Goal: Task Accomplishment & Management: Use online tool/utility

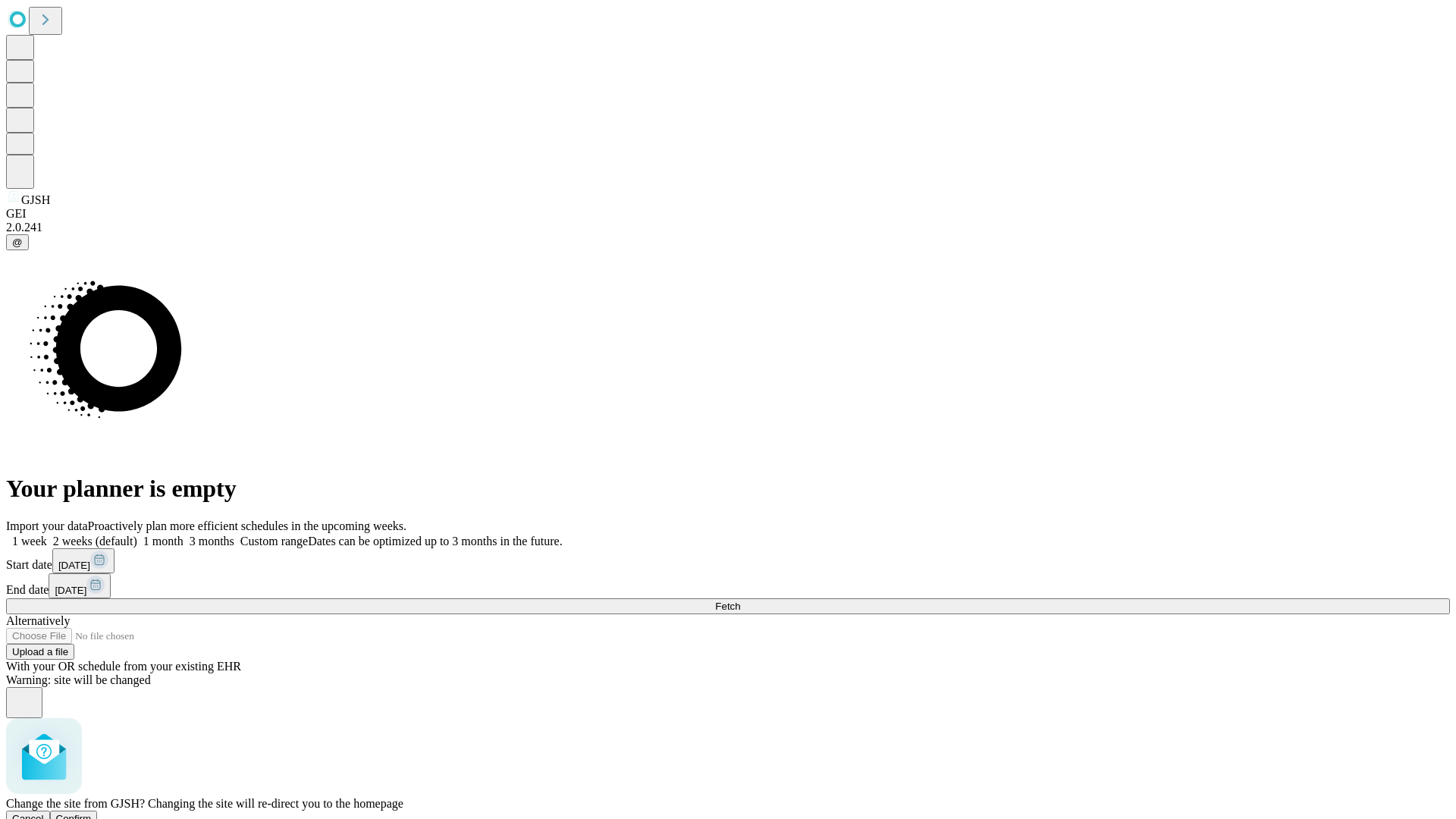
click at [92, 813] on span "Confirm" at bounding box center [74, 818] width 35 height 11
click at [138, 534] on label "2 weeks (default)" at bounding box center [92, 541] width 90 height 13
click at [741, 600] on span "Fetch" at bounding box center [728, 605] width 25 height 11
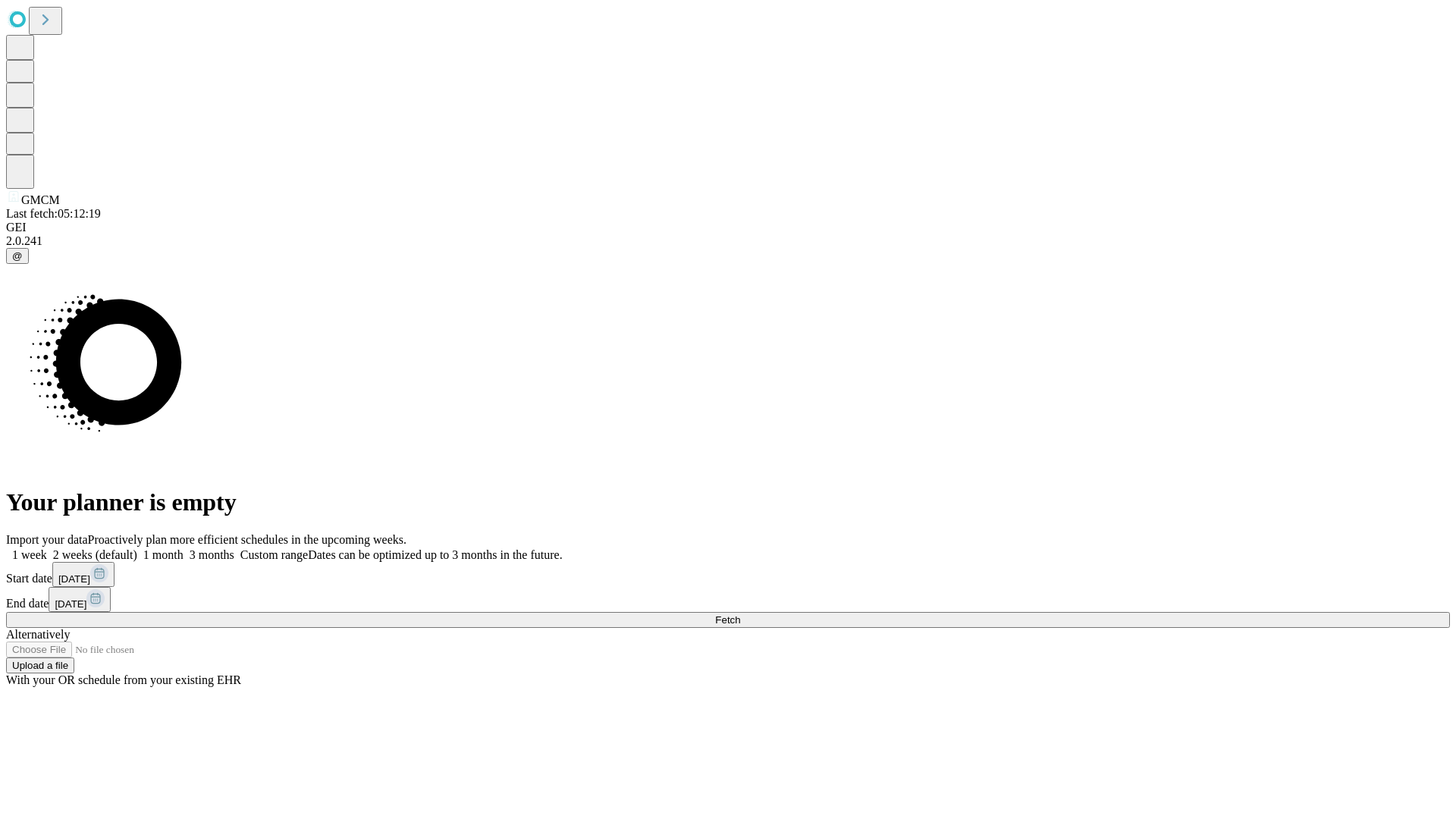
click at [138, 548] on label "2 weeks (default)" at bounding box center [92, 554] width 90 height 13
click at [741, 614] on span "Fetch" at bounding box center [728, 619] width 25 height 11
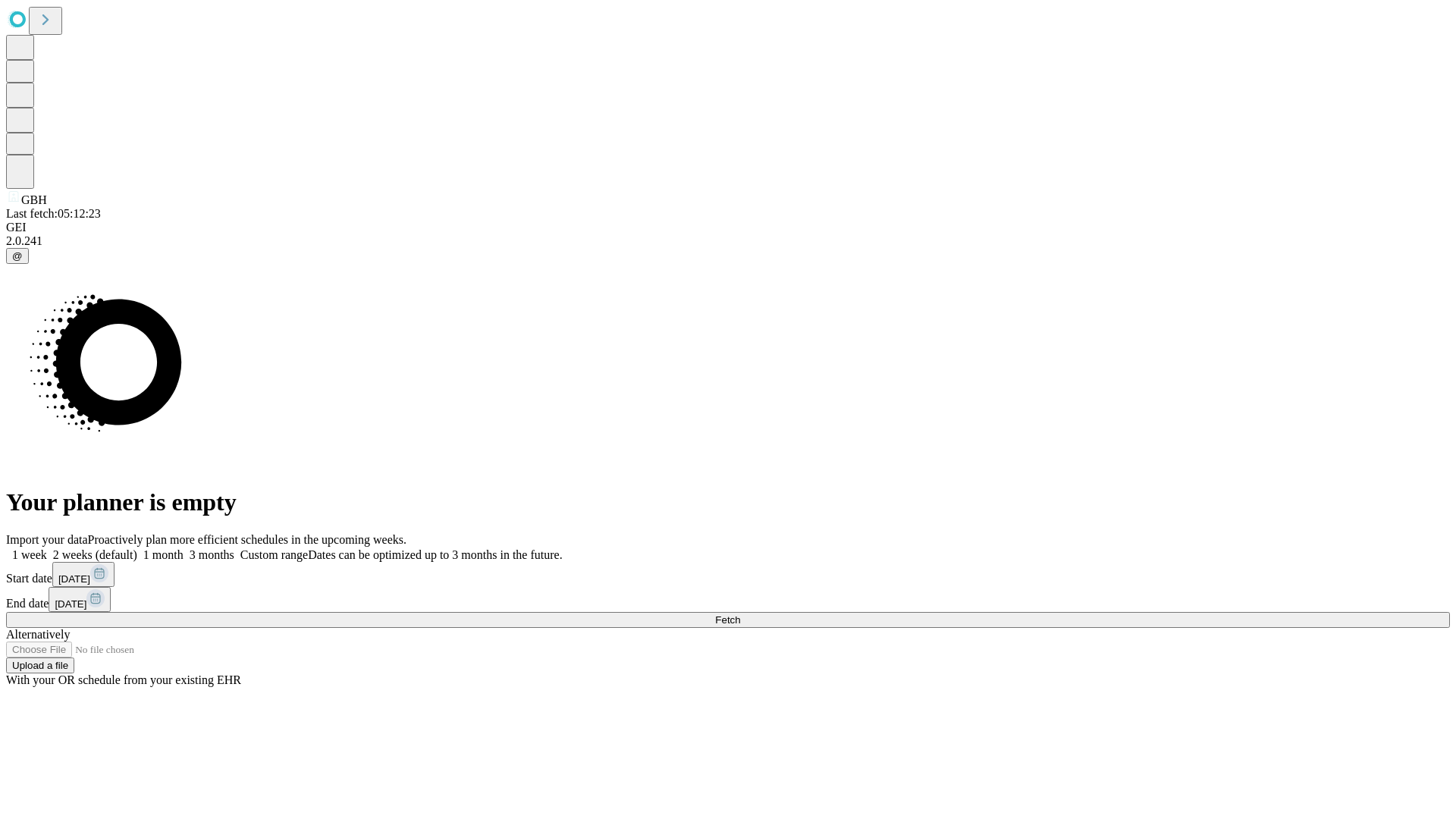
click at [138, 548] on label "2 weeks (default)" at bounding box center [92, 554] width 90 height 13
click at [741, 614] on span "Fetch" at bounding box center [728, 619] width 25 height 11
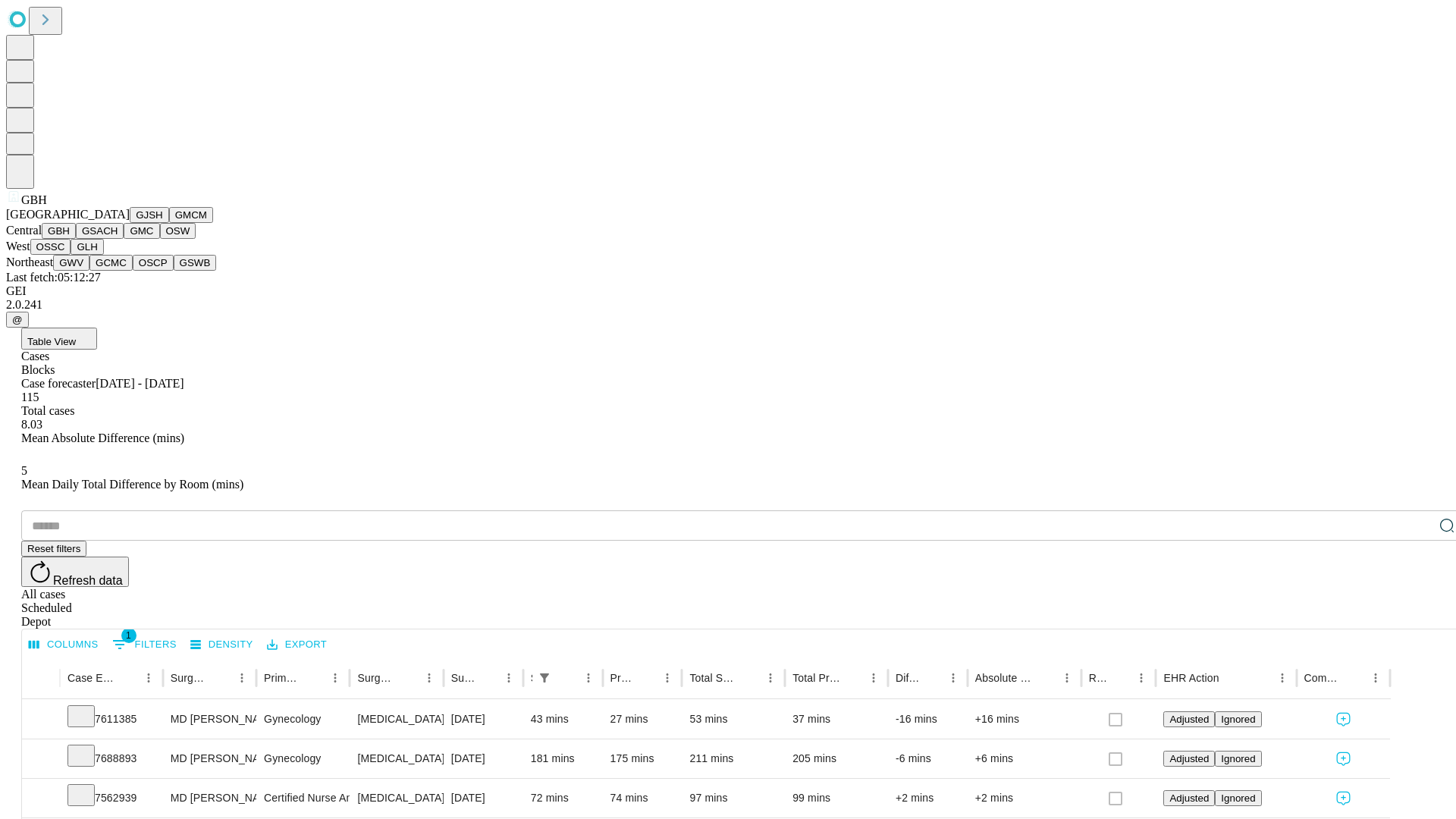
click at [118, 239] on button "GSACH" at bounding box center [99, 231] width 48 height 16
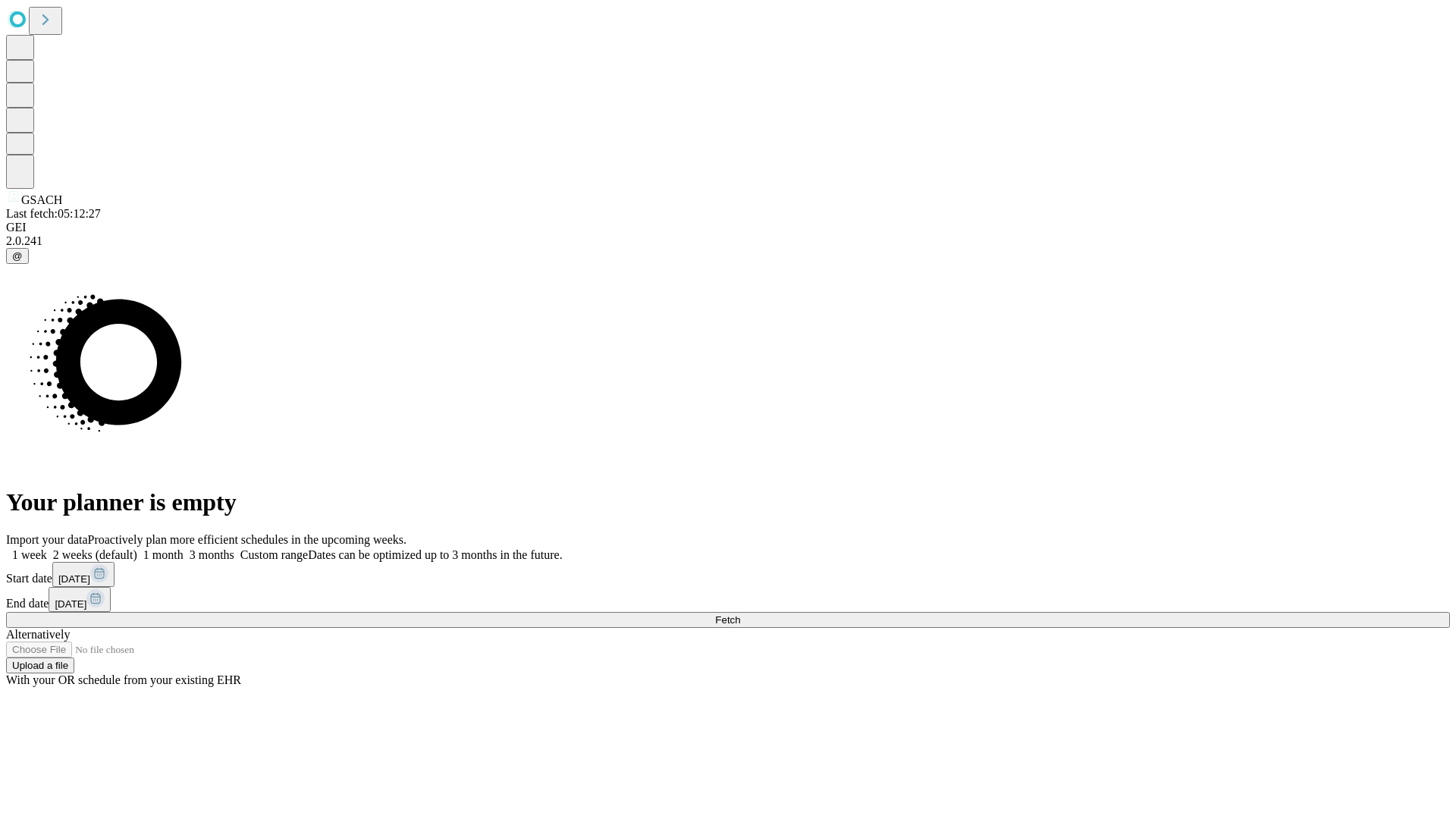
click at [138, 548] on label "2 weeks (default)" at bounding box center [92, 554] width 90 height 13
click at [741, 614] on span "Fetch" at bounding box center [728, 619] width 25 height 11
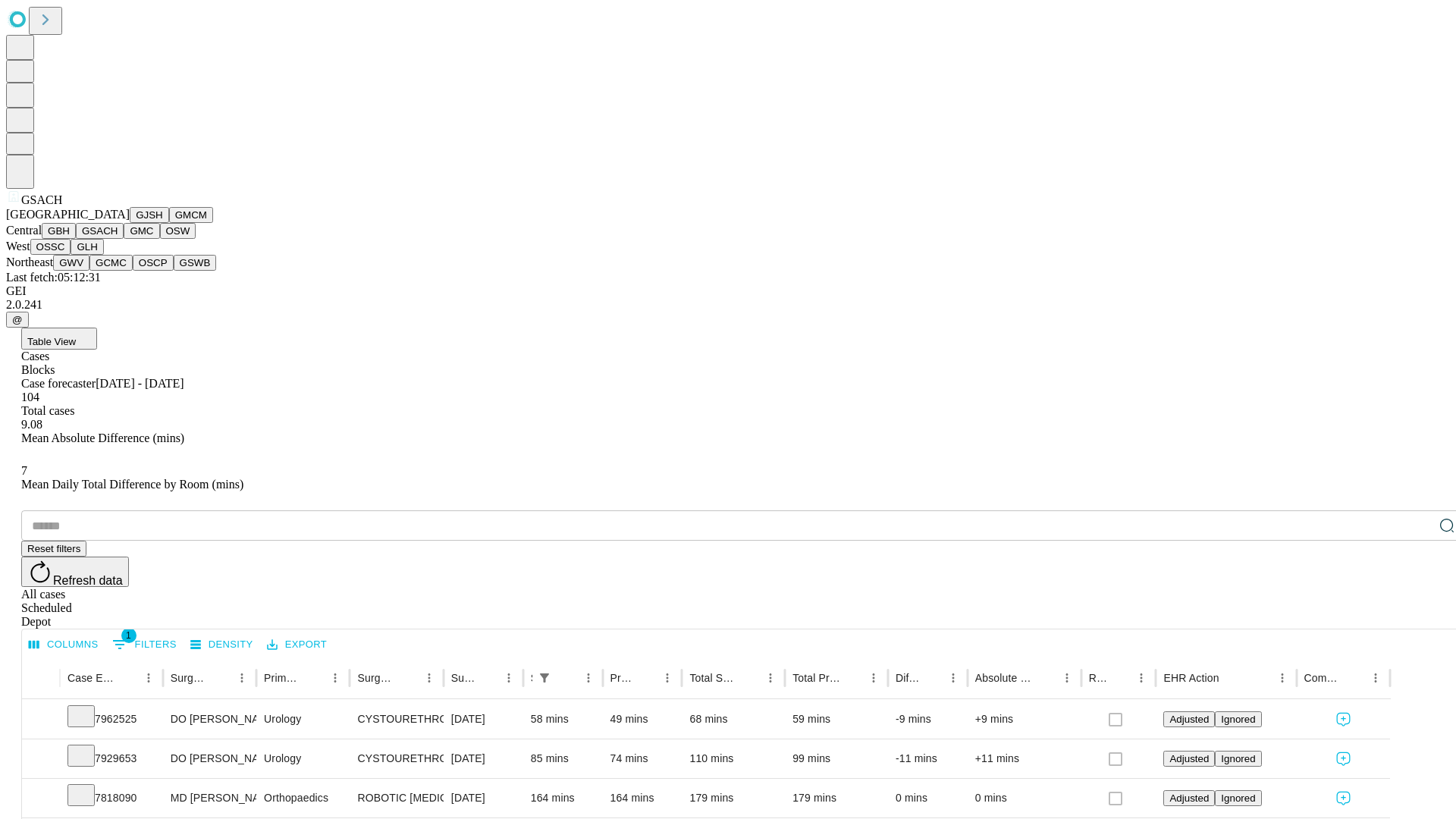
click at [124, 239] on button "GMC" at bounding box center [141, 231] width 35 height 16
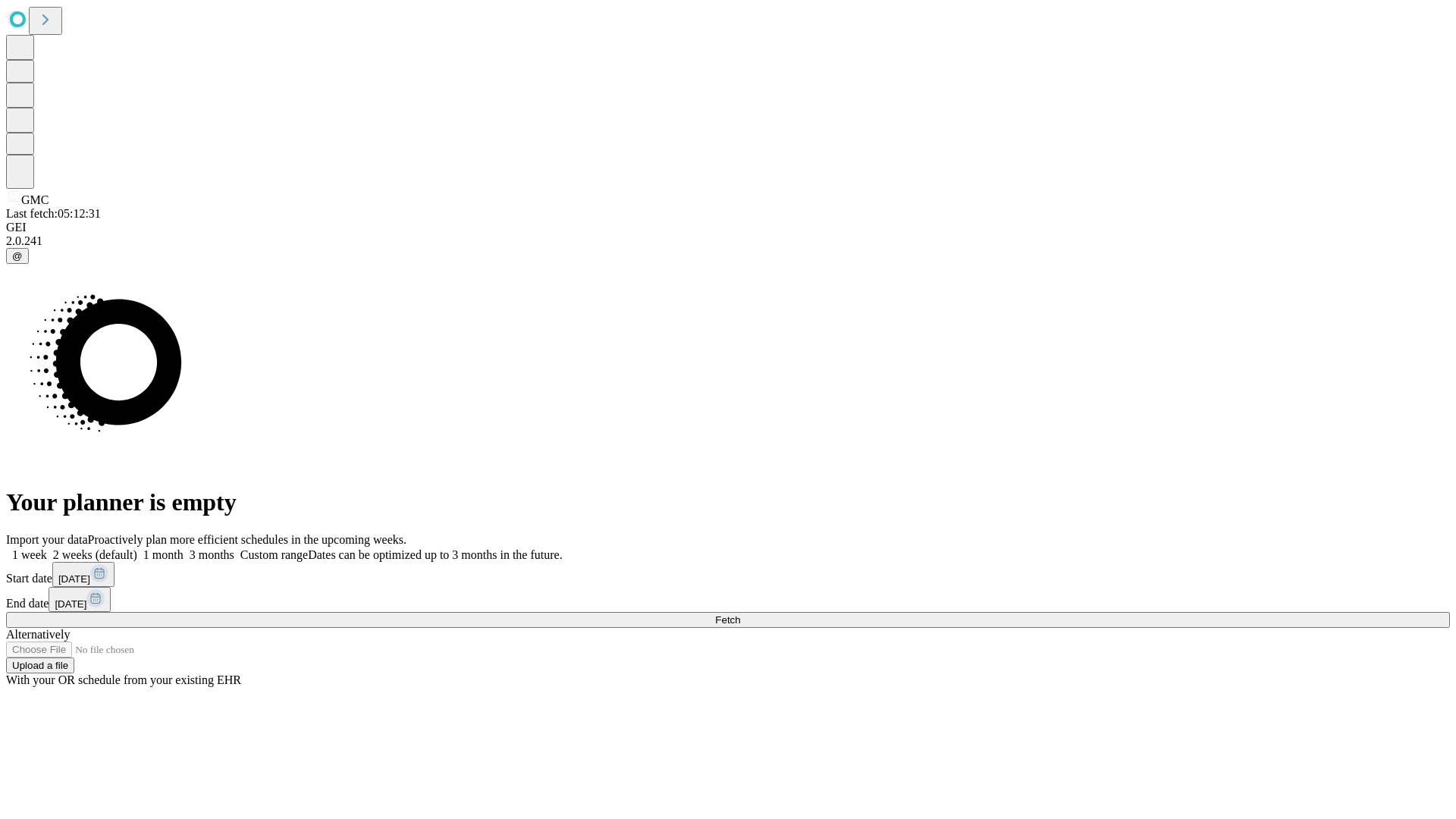
click at [138, 548] on label "2 weeks (default)" at bounding box center [92, 554] width 90 height 13
click at [741, 614] on span "Fetch" at bounding box center [728, 619] width 25 height 11
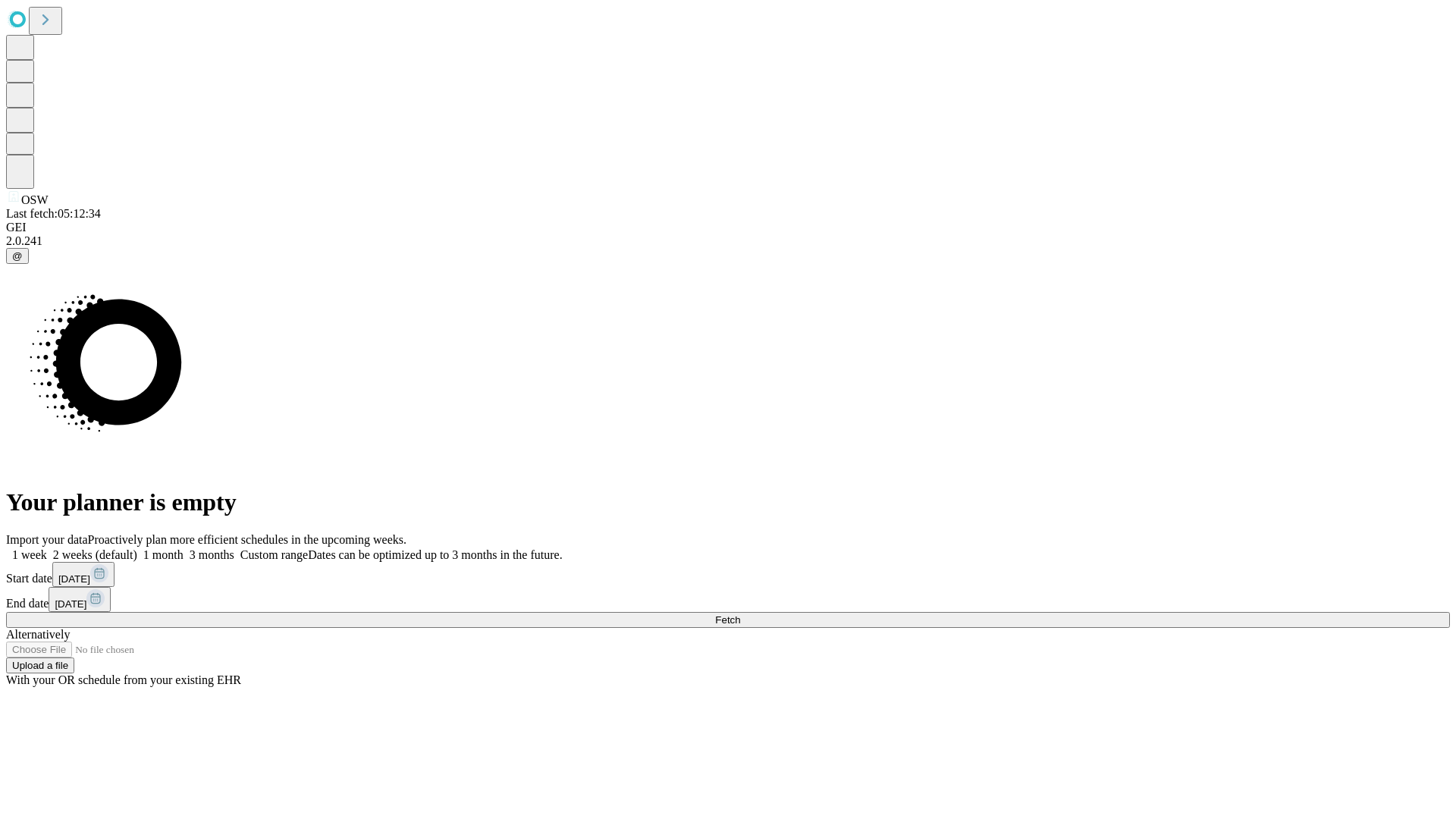
click at [741, 614] on span "Fetch" at bounding box center [728, 619] width 25 height 11
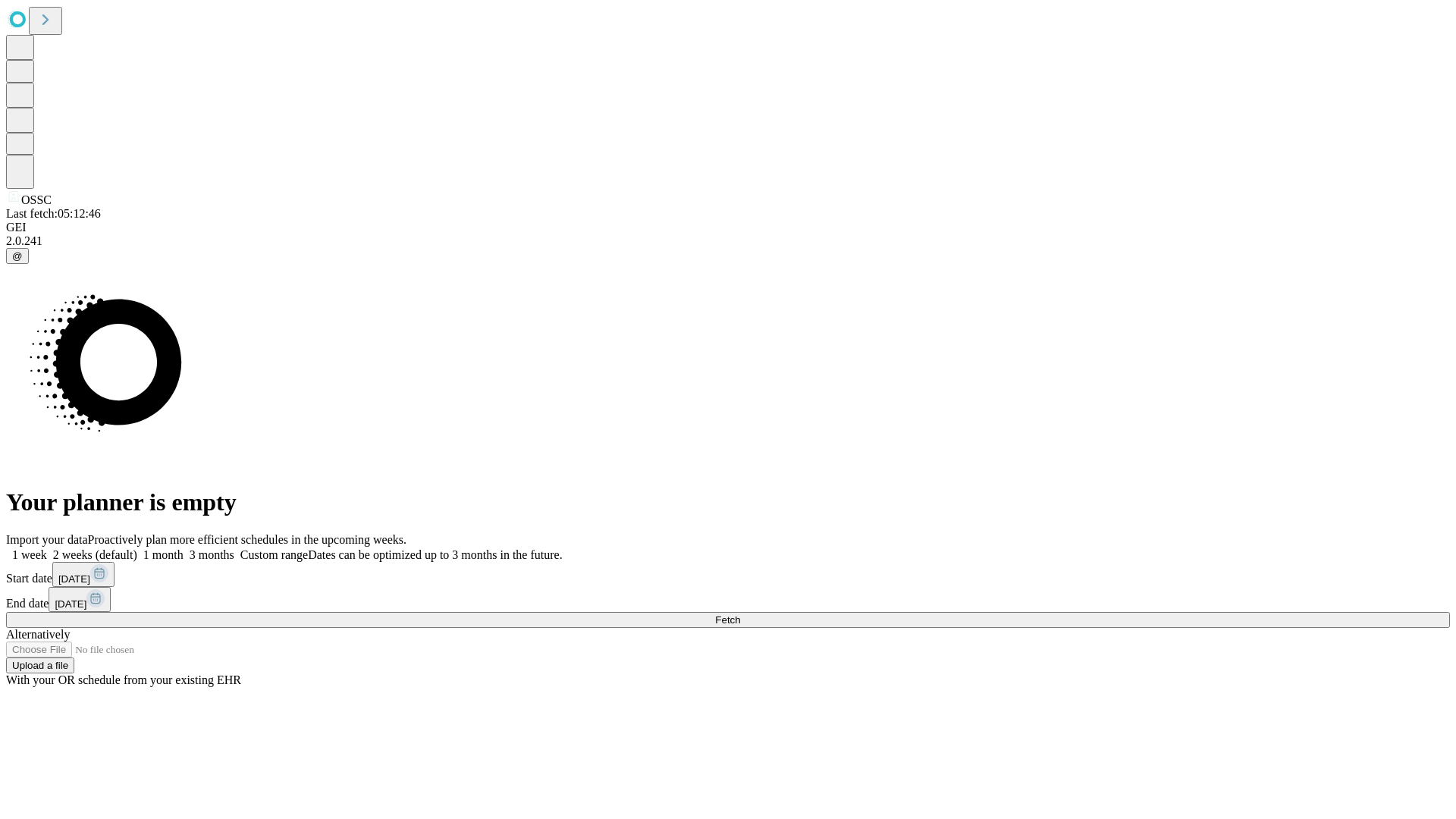
click at [138, 548] on label "2 weeks (default)" at bounding box center [92, 554] width 90 height 13
click at [741, 614] on span "Fetch" at bounding box center [728, 619] width 25 height 11
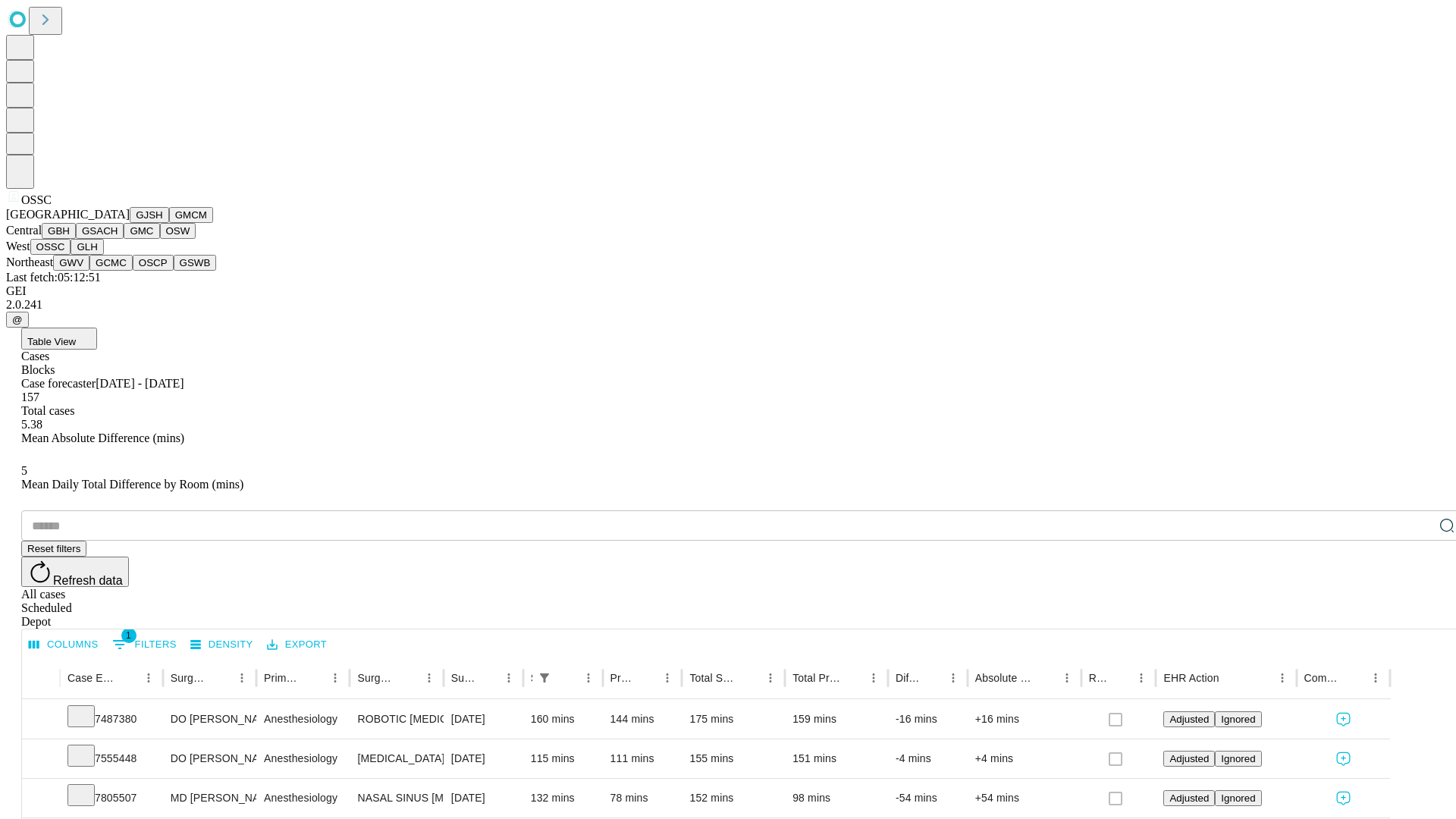
click at [103, 255] on button "GLH" at bounding box center [87, 246] width 33 height 16
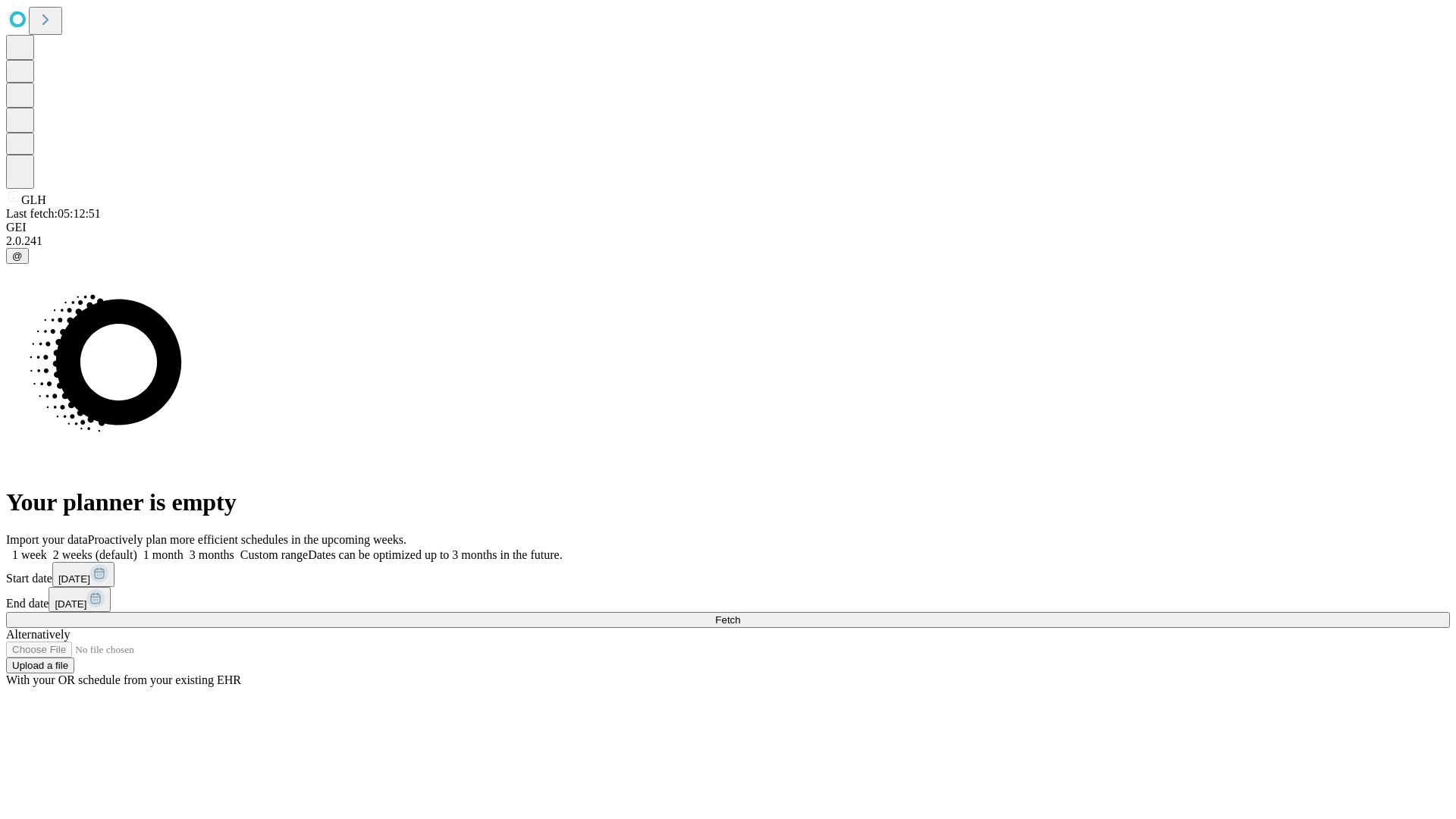
click at [138, 548] on label "2 weeks (default)" at bounding box center [92, 554] width 90 height 13
click at [741, 614] on span "Fetch" at bounding box center [728, 619] width 25 height 11
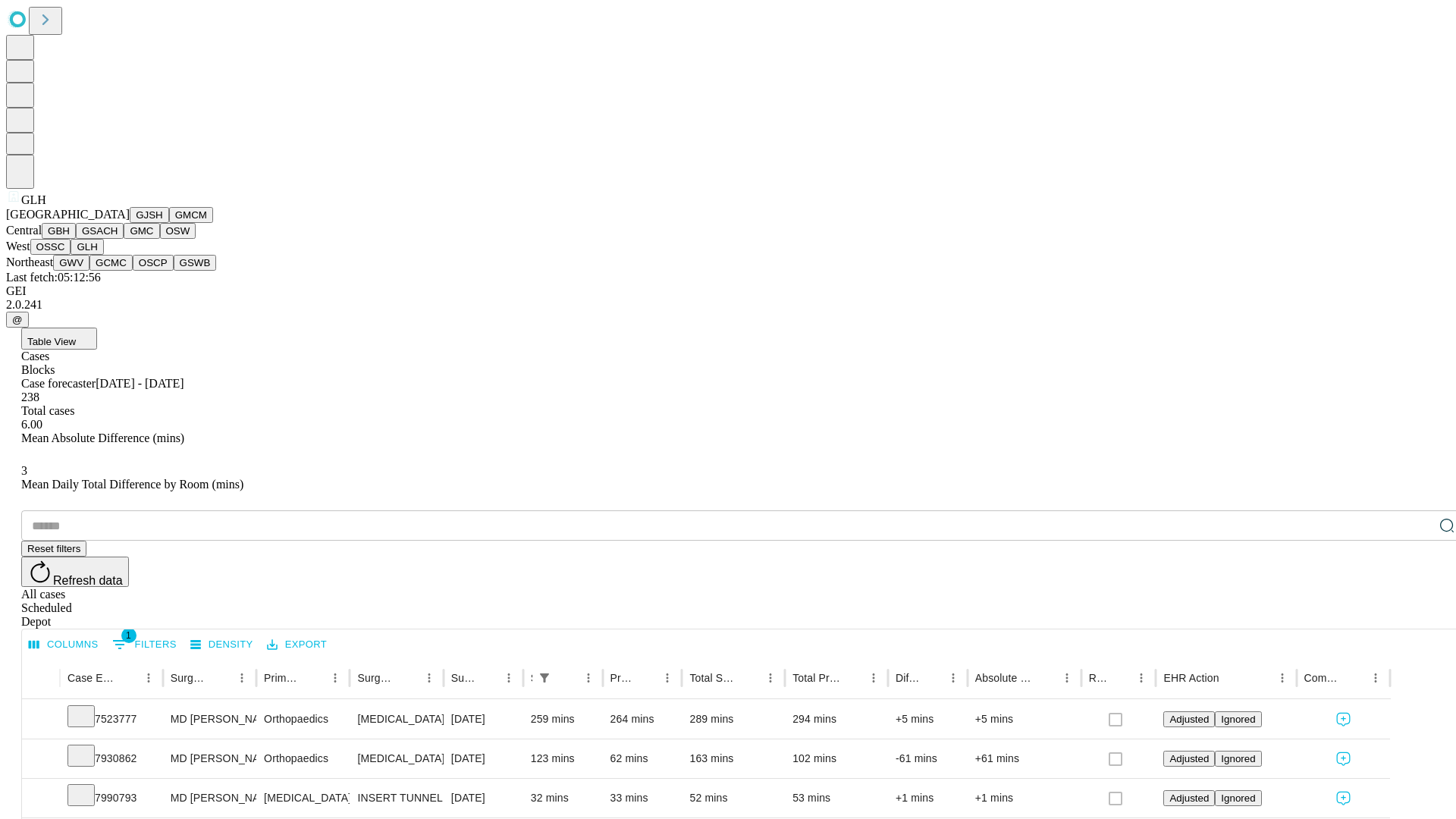
click at [89, 271] on button "GWV" at bounding box center [71, 263] width 36 height 16
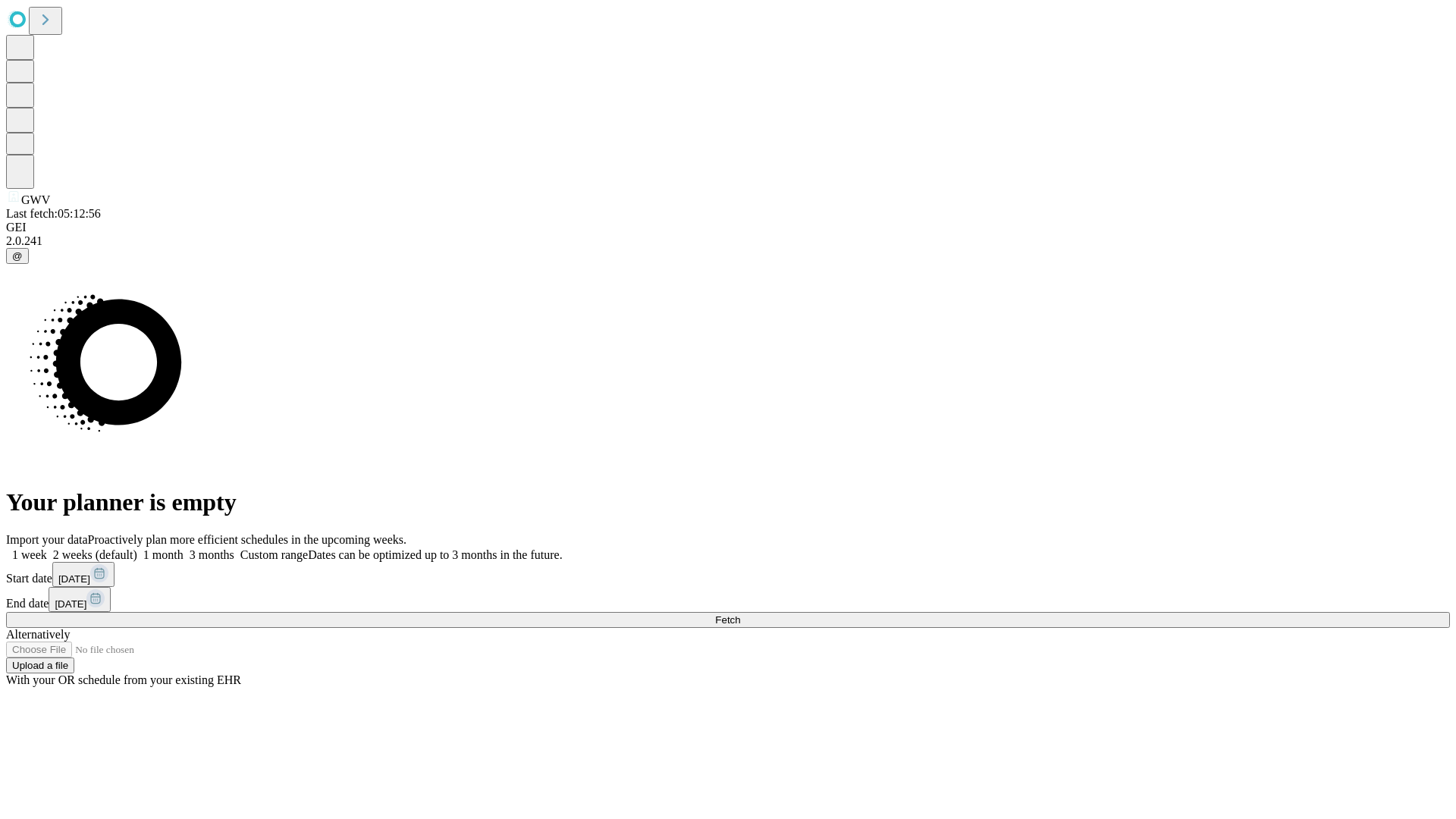
click at [138, 548] on label "2 weeks (default)" at bounding box center [92, 554] width 90 height 13
click at [741, 614] on span "Fetch" at bounding box center [728, 619] width 25 height 11
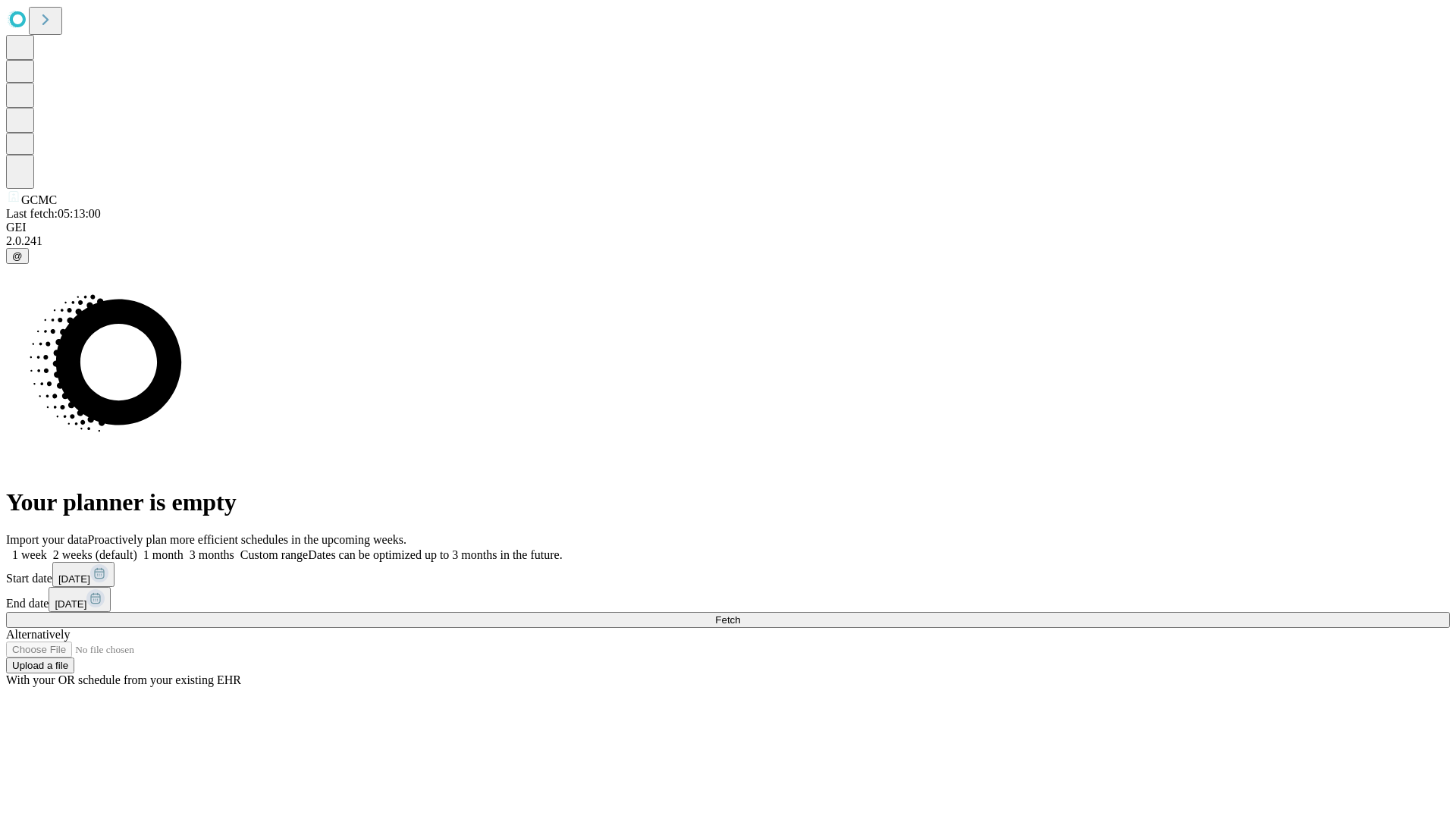
click at [138, 548] on label "2 weeks (default)" at bounding box center [92, 554] width 90 height 13
click at [741, 614] on span "Fetch" at bounding box center [728, 619] width 25 height 11
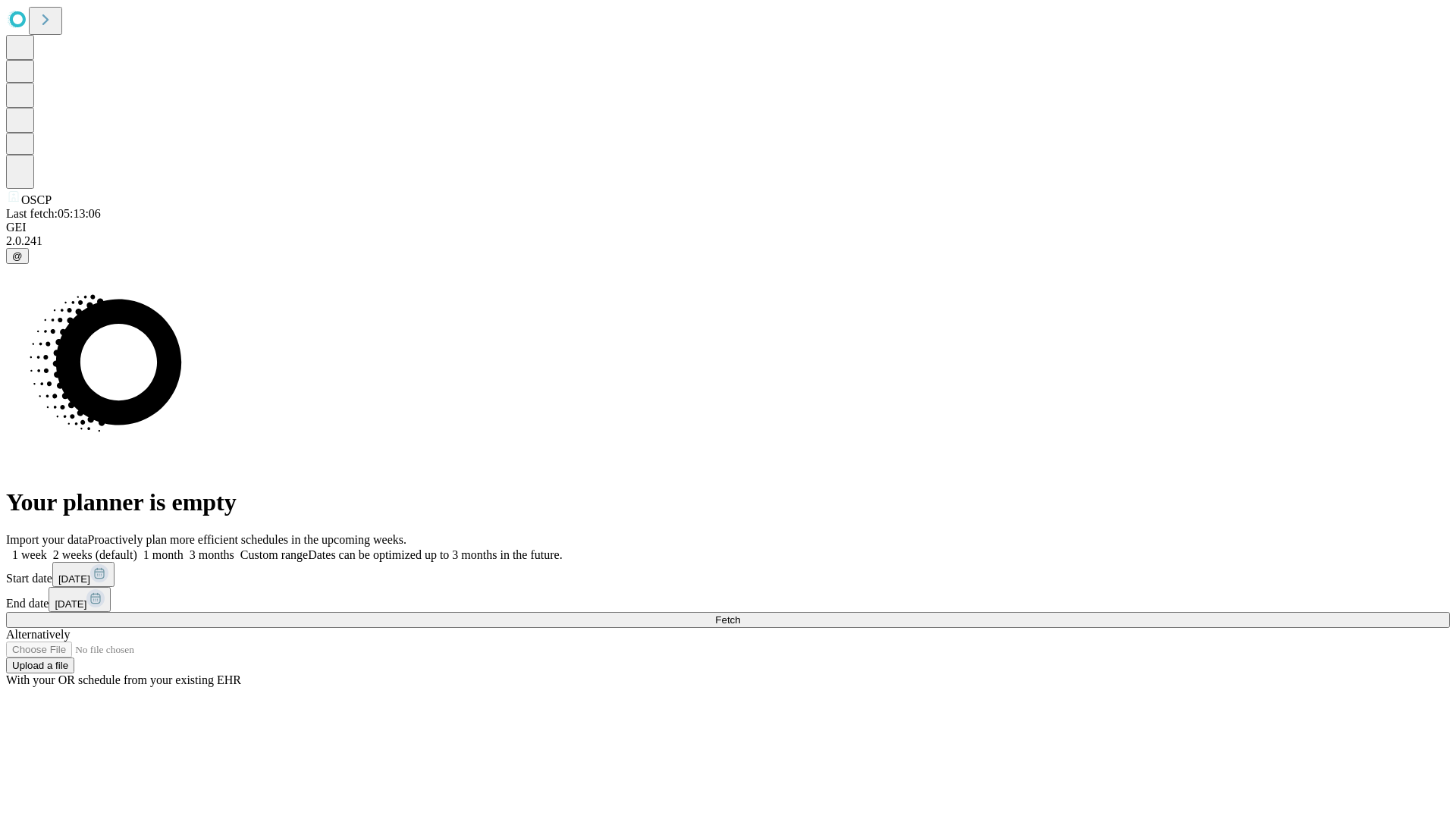
click at [741, 614] on span "Fetch" at bounding box center [728, 619] width 25 height 11
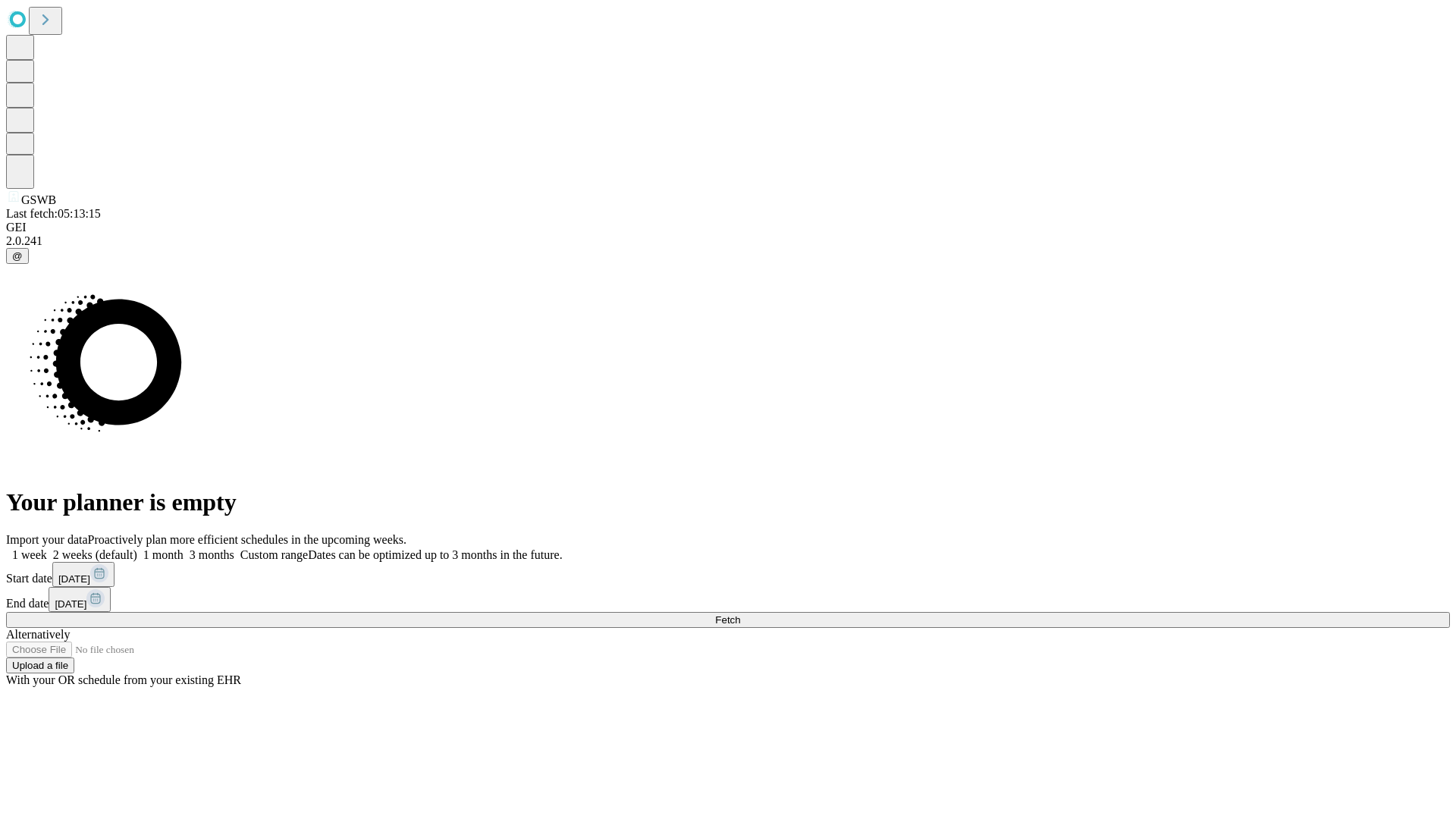
click at [741, 614] on span "Fetch" at bounding box center [728, 619] width 25 height 11
